Goal: Information Seeking & Learning: Learn about a topic

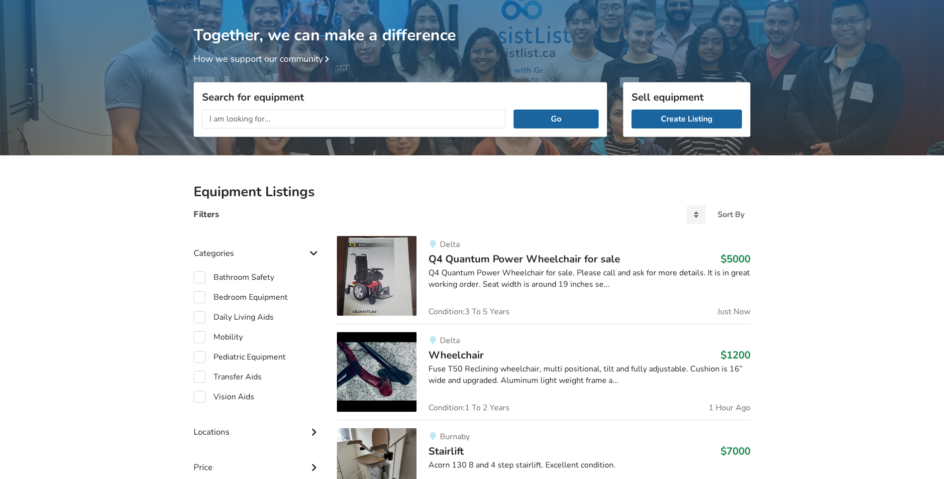
click at [231, 114] on input "text" at bounding box center [353, 118] width 303 height 19
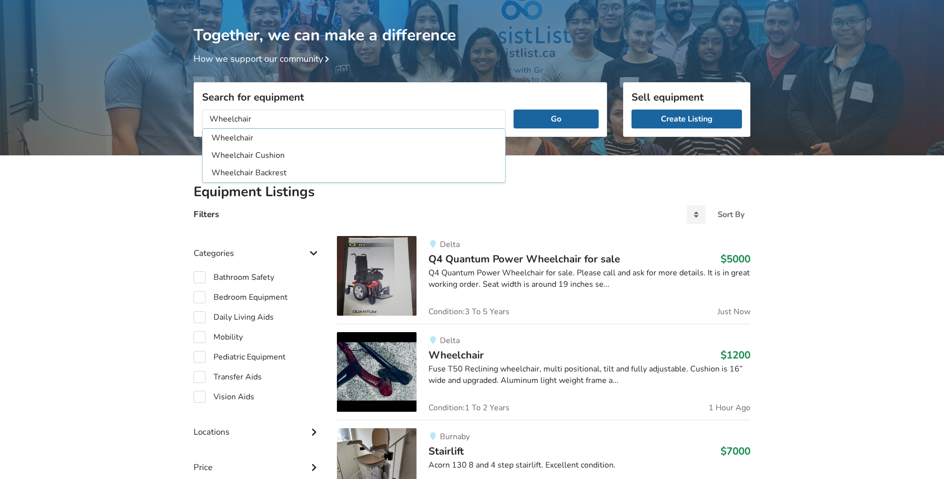
click at [513, 109] on button "Go" at bounding box center [555, 118] width 85 height 19
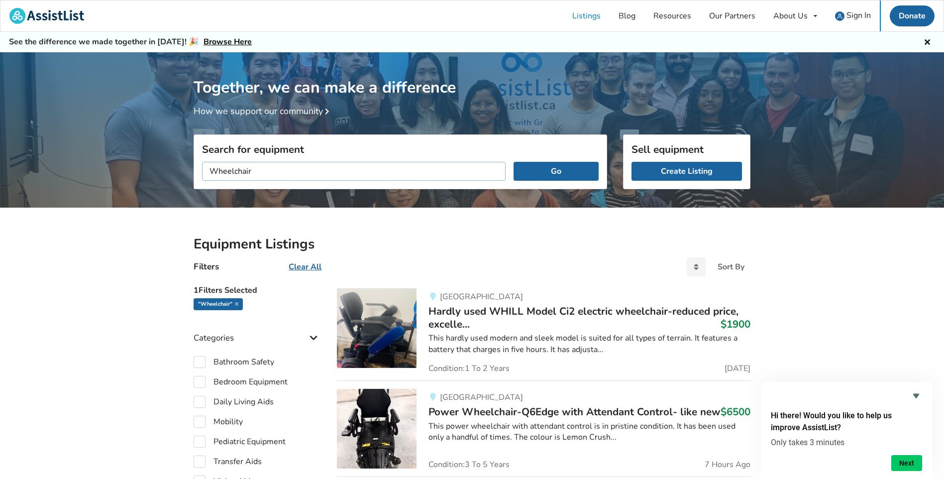
click at [270, 167] on input "Wheelchair" at bounding box center [353, 171] width 303 height 19
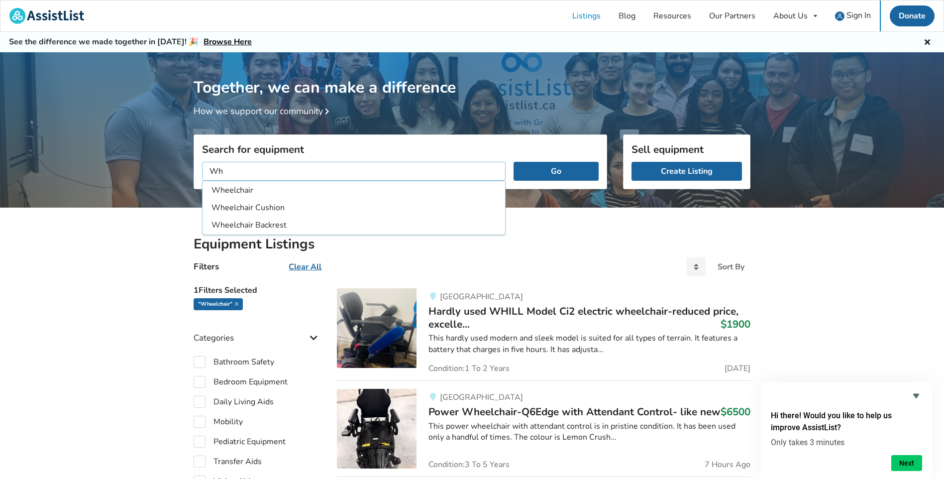
type input "W"
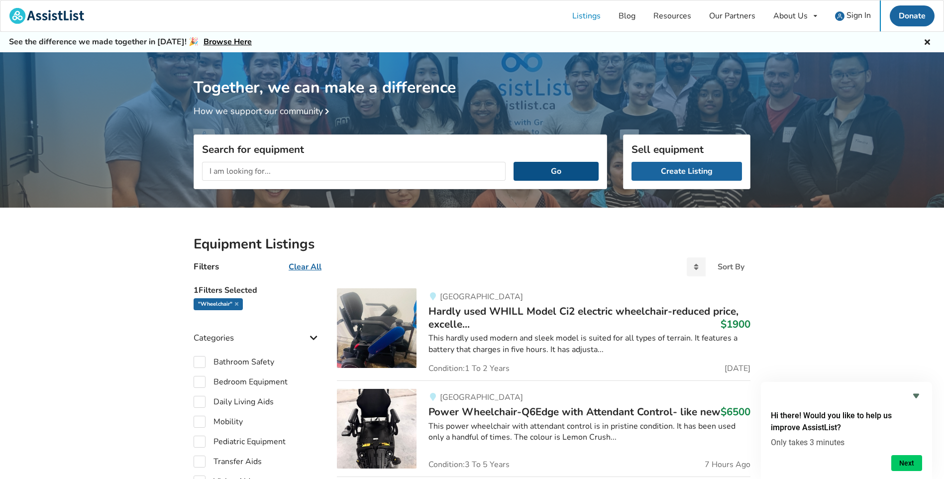
click at [530, 167] on button "Go" at bounding box center [555, 171] width 85 height 19
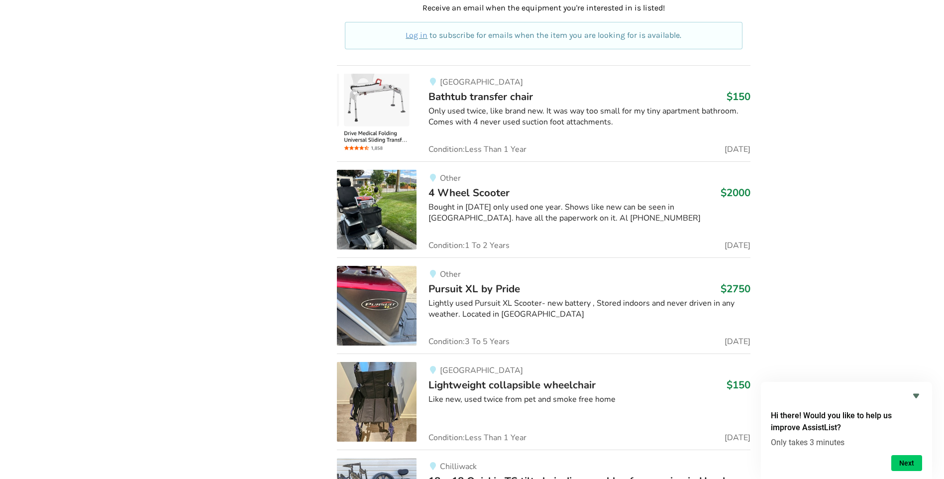
scroll to position [5257, 0]
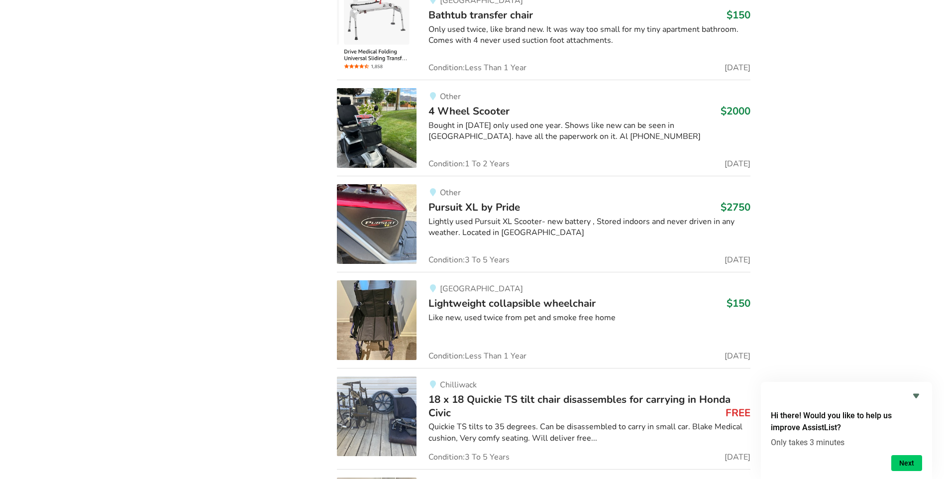
click at [378, 306] on img at bounding box center [377, 320] width 80 height 80
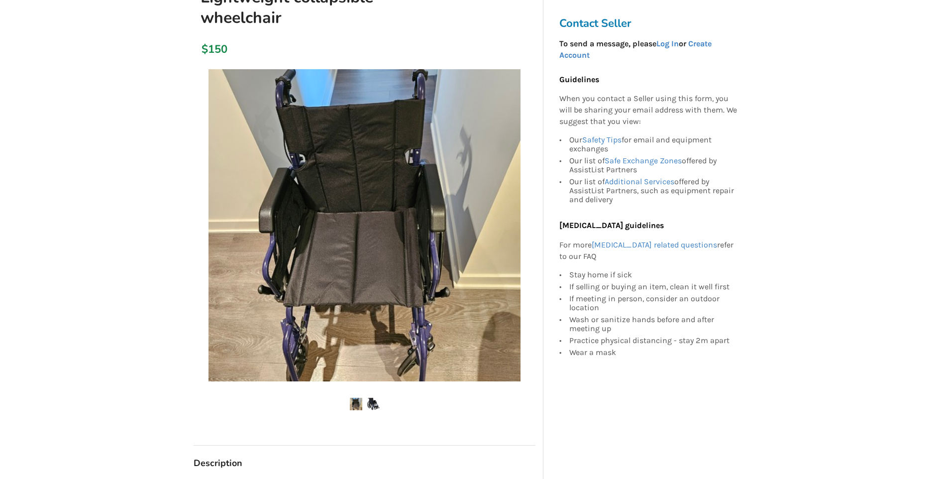
scroll to position [149, 0]
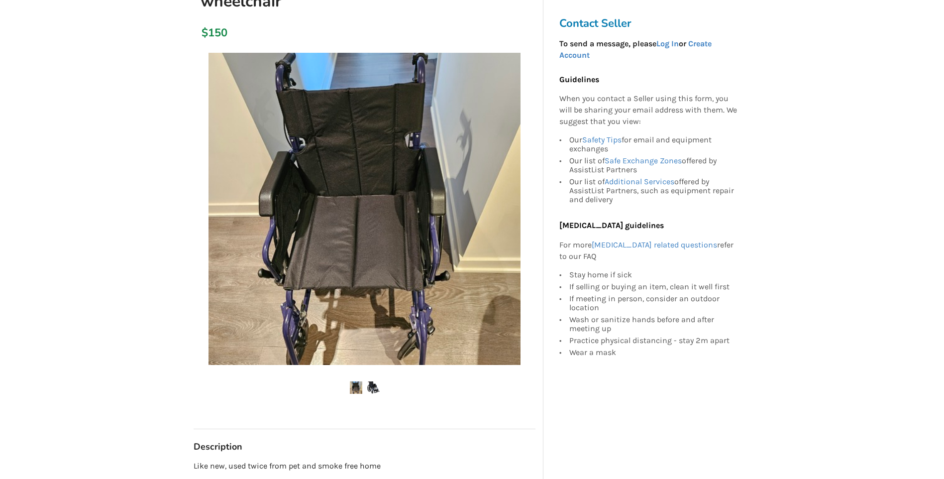
click at [369, 380] on div at bounding box center [364, 230] width 342 height 365
click at [371, 385] on img at bounding box center [373, 387] width 12 height 12
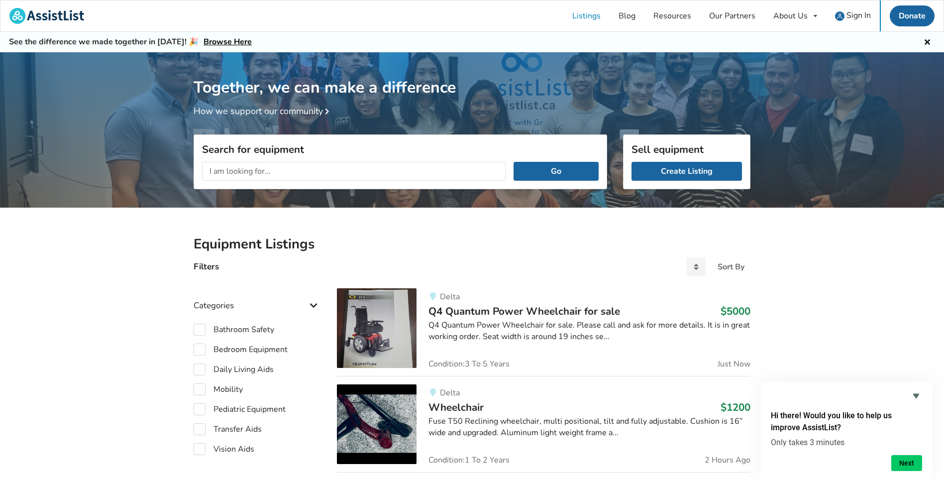
click at [467, 175] on input "text" at bounding box center [353, 171] width 303 height 19
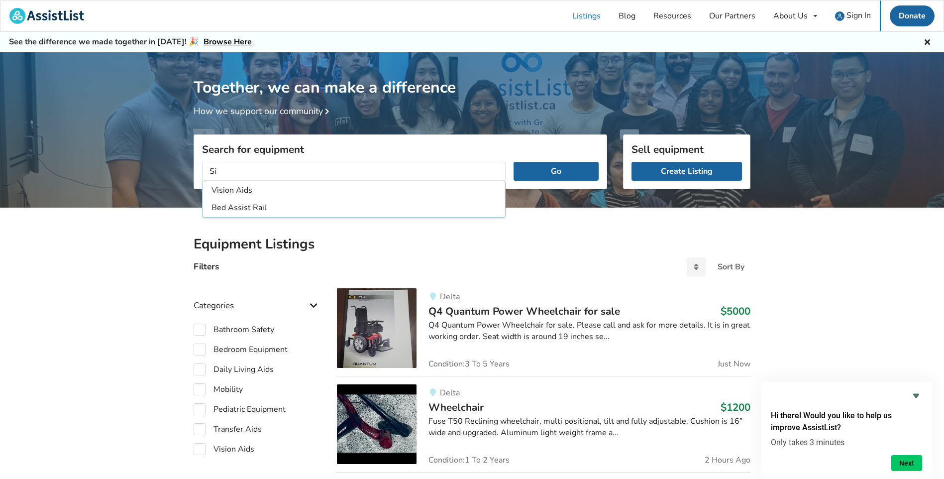
type input "S"
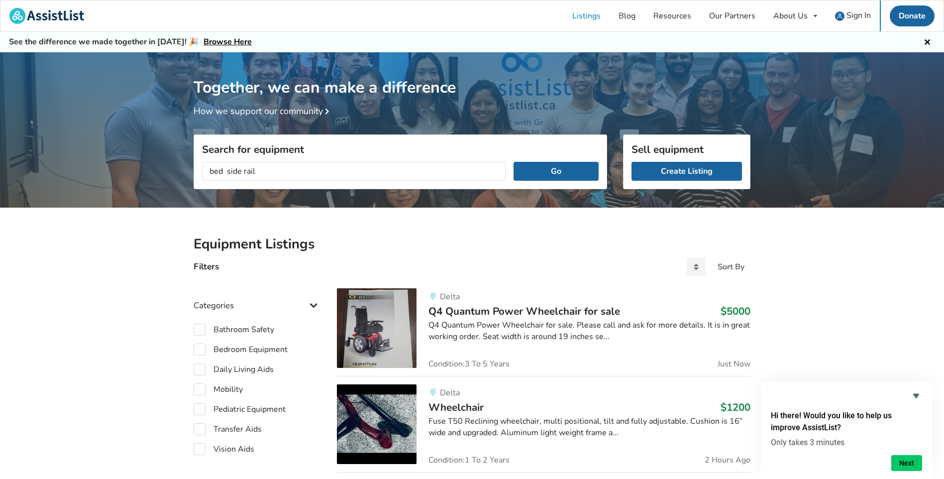
type input "bed side rail"
click at [513, 162] on button "Go" at bounding box center [555, 171] width 85 height 19
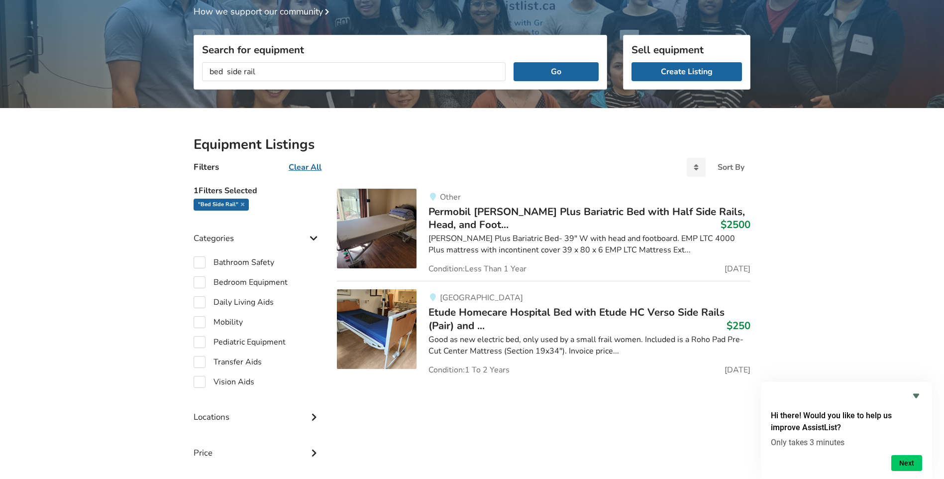
scroll to position [149, 0]
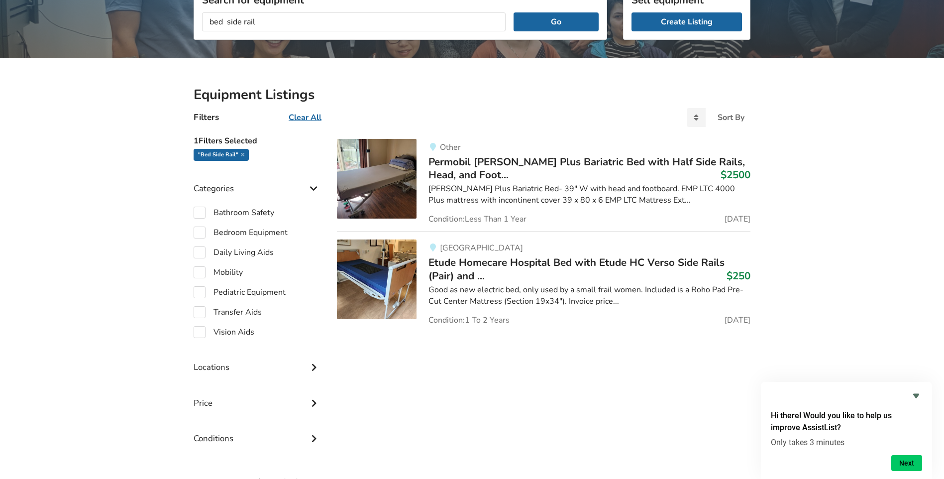
click at [365, 293] on img at bounding box center [377, 279] width 80 height 80
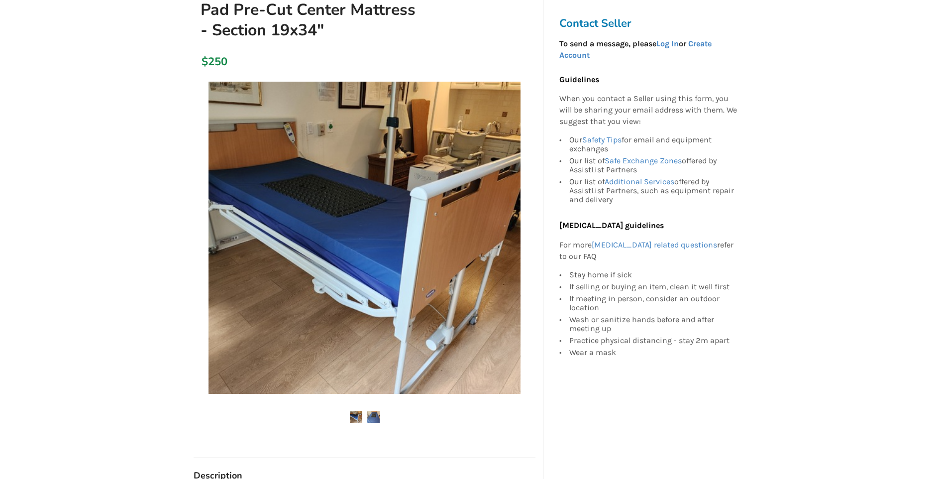
scroll to position [199, 0]
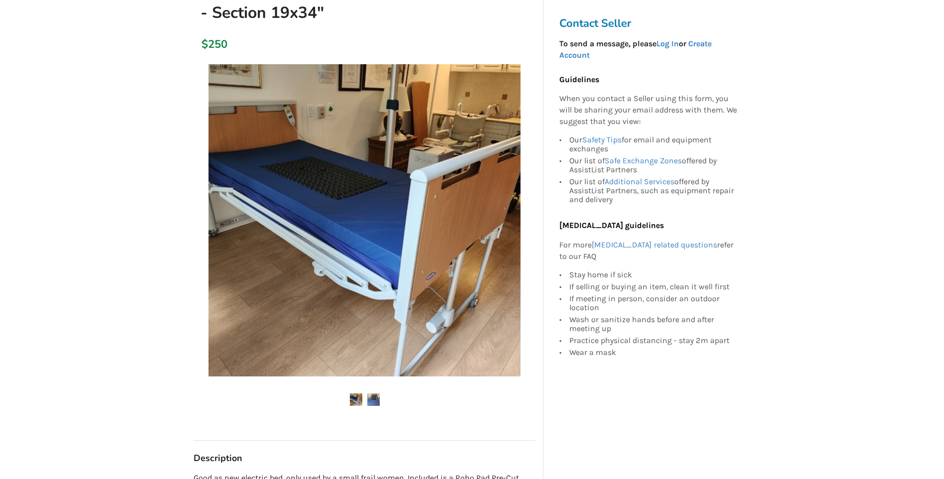
click at [379, 397] on img at bounding box center [373, 399] width 12 height 12
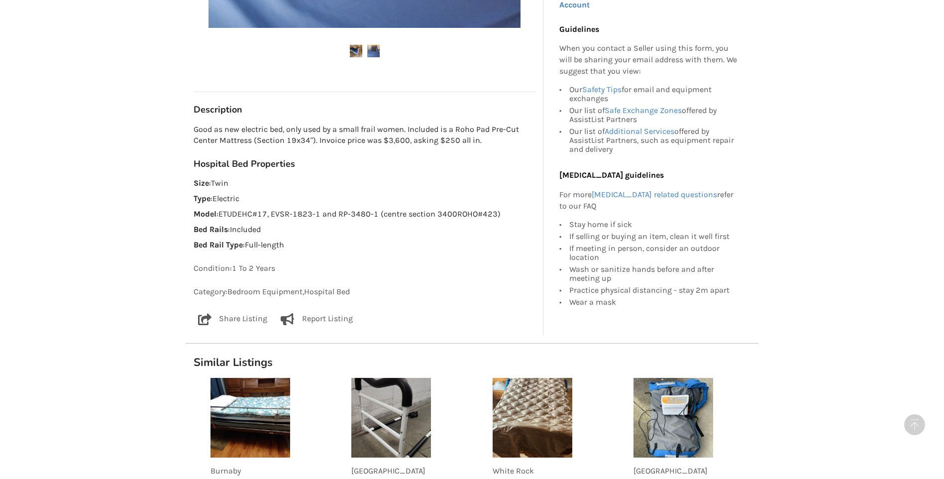
scroll to position [597, 0]
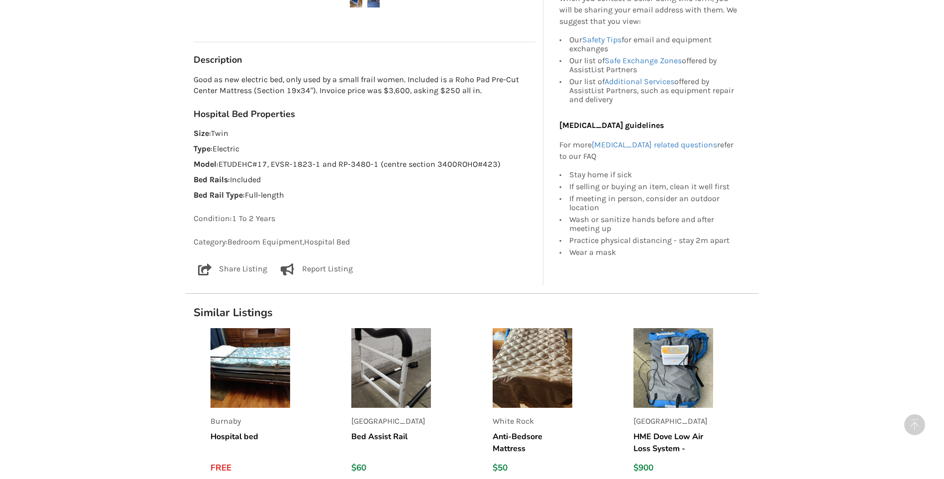
click at [380, 387] on img at bounding box center [391, 368] width 80 height 80
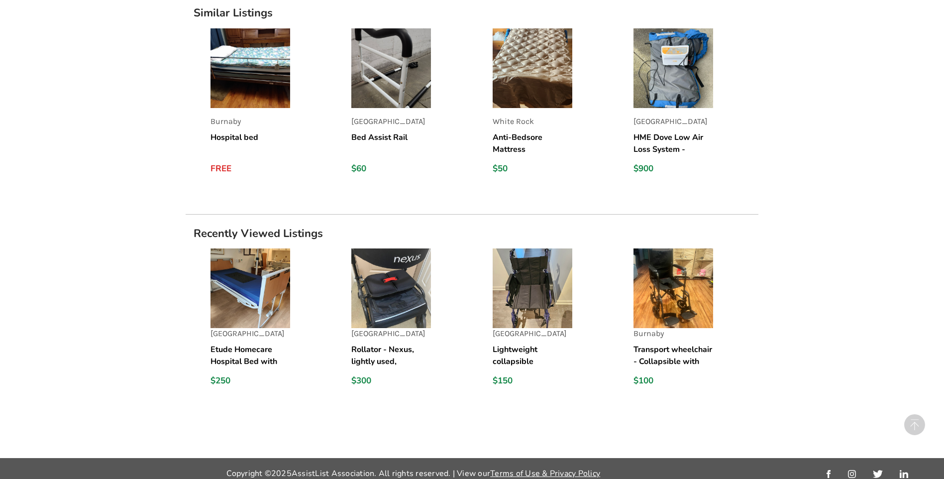
scroll to position [719, 0]
